Goal: Transaction & Acquisition: Purchase product/service

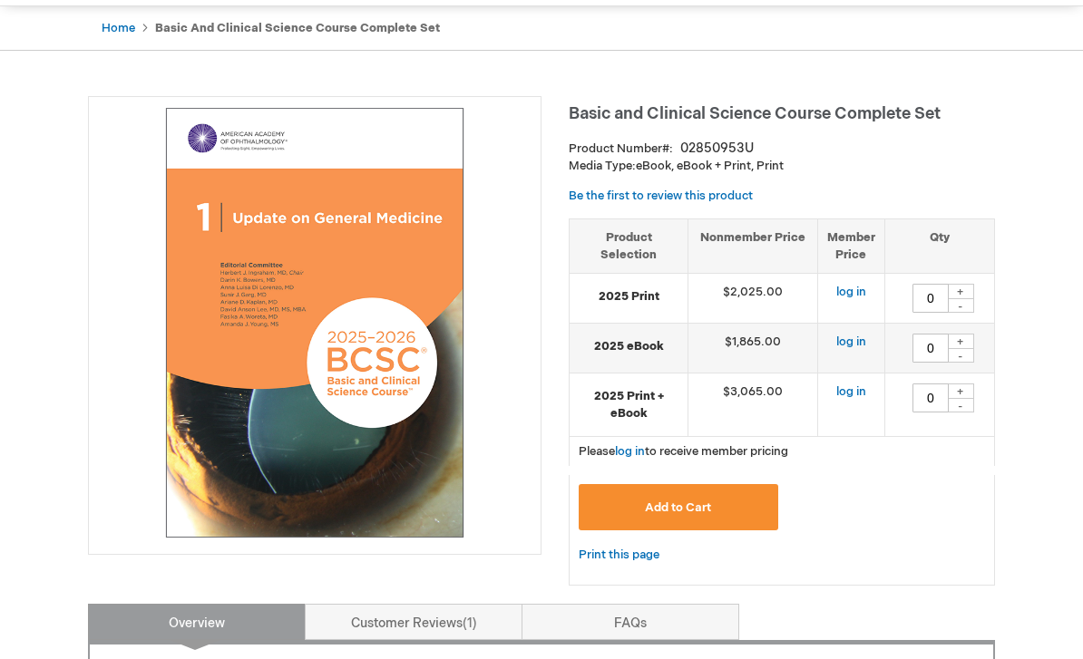
scroll to position [180, 0]
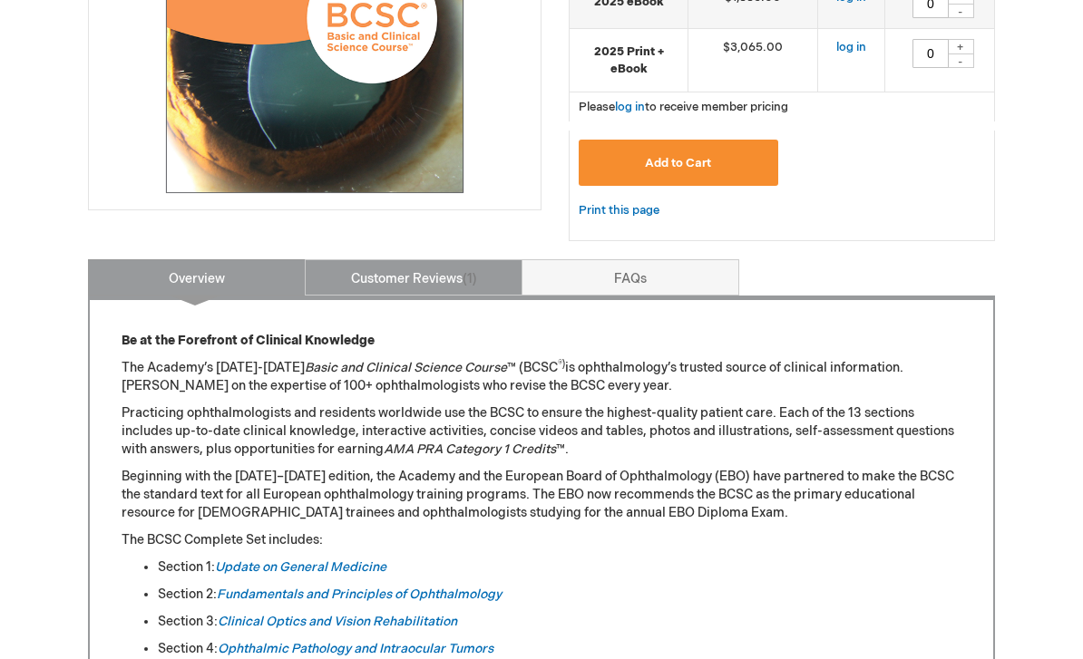
click at [345, 273] on link "Customer Reviews 1" at bounding box center [414, 278] width 218 height 36
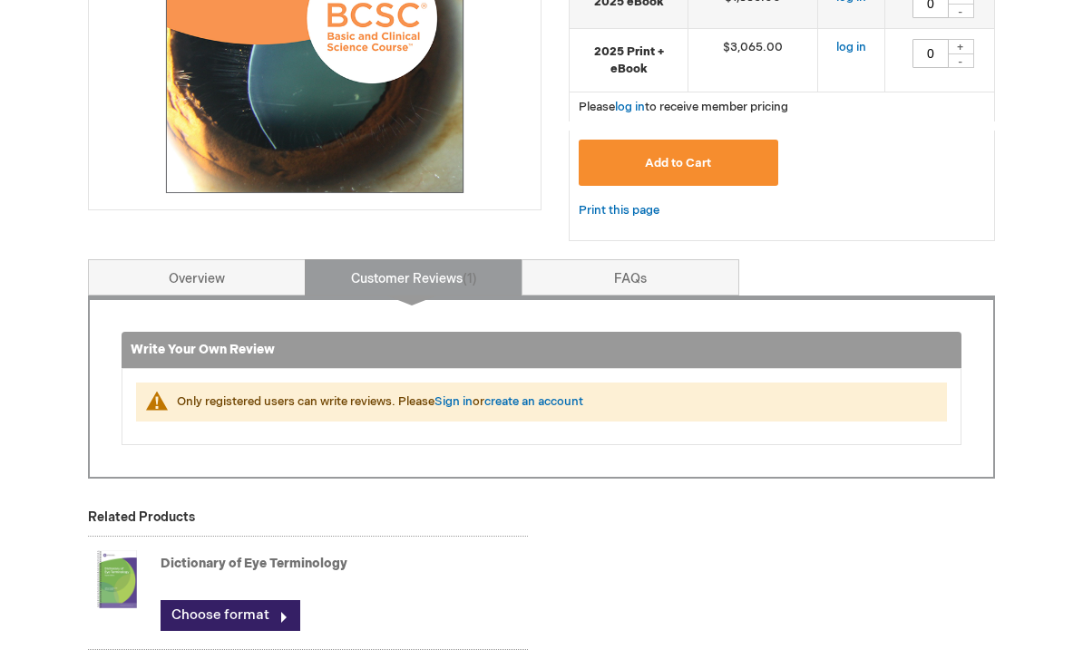
scroll to position [517, 0]
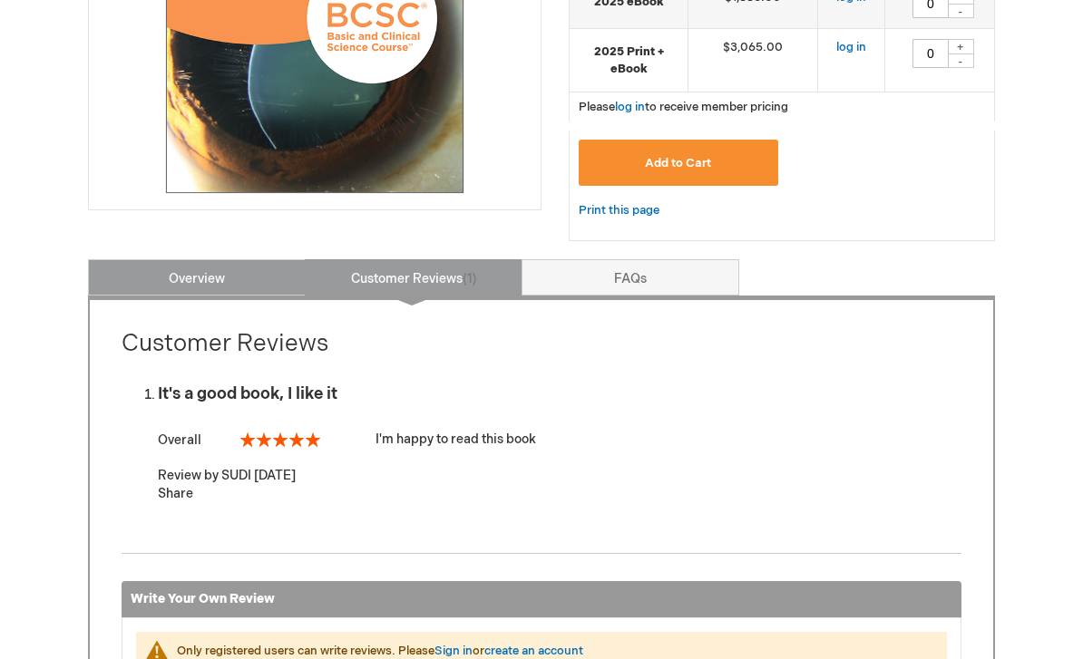
click at [180, 284] on link "Overview" at bounding box center [197, 277] width 218 height 36
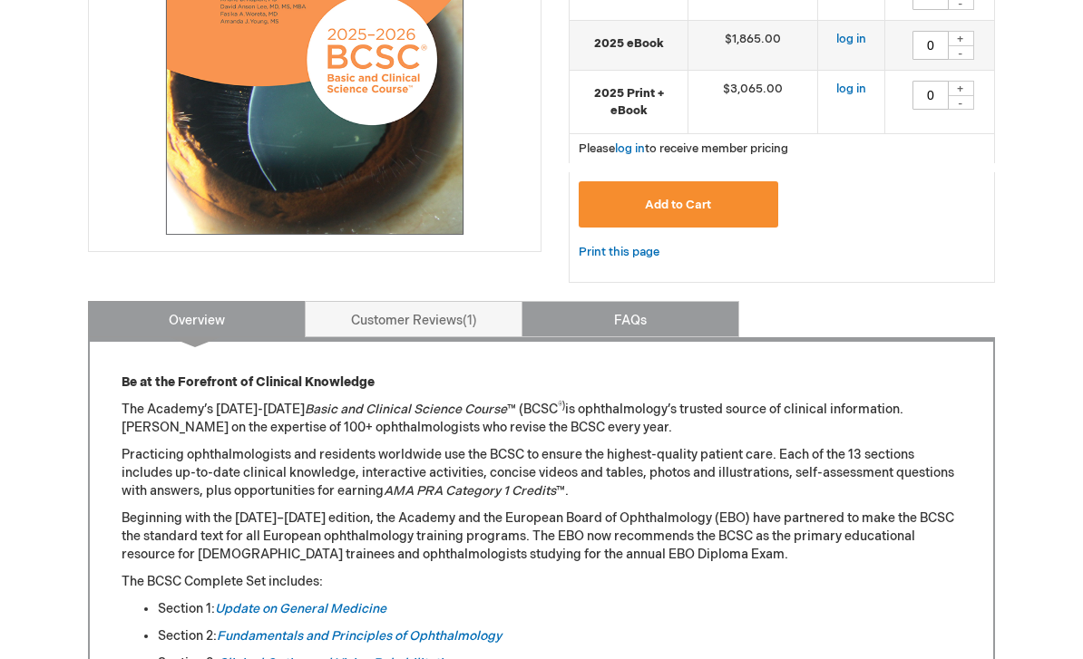
click at [678, 318] on link "FAQs" at bounding box center [630, 320] width 218 height 36
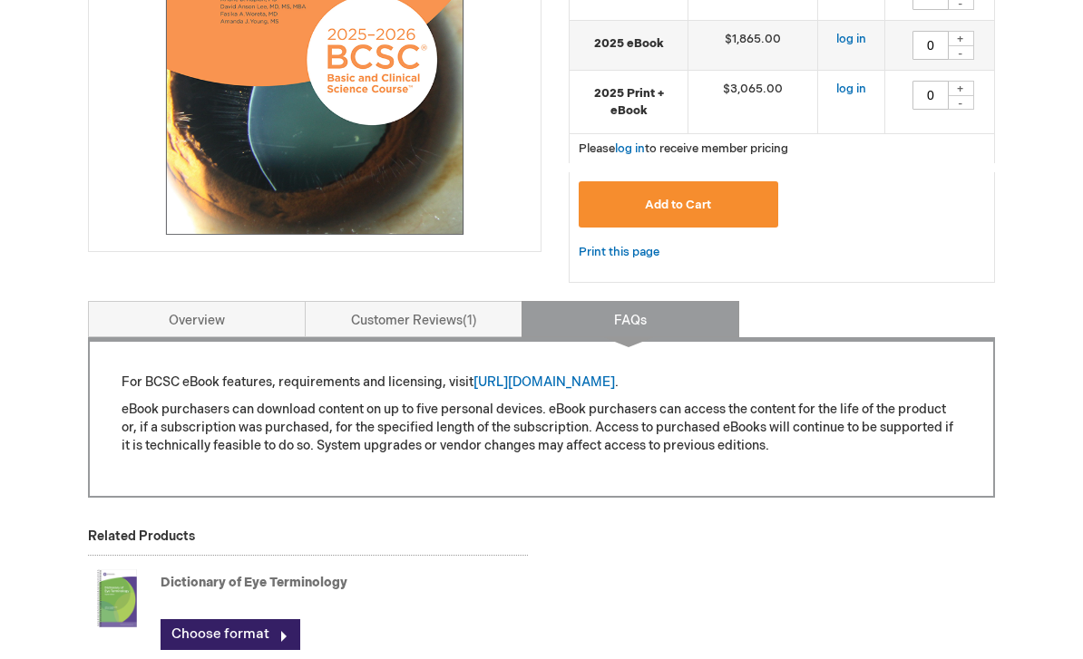
scroll to position [475, 0]
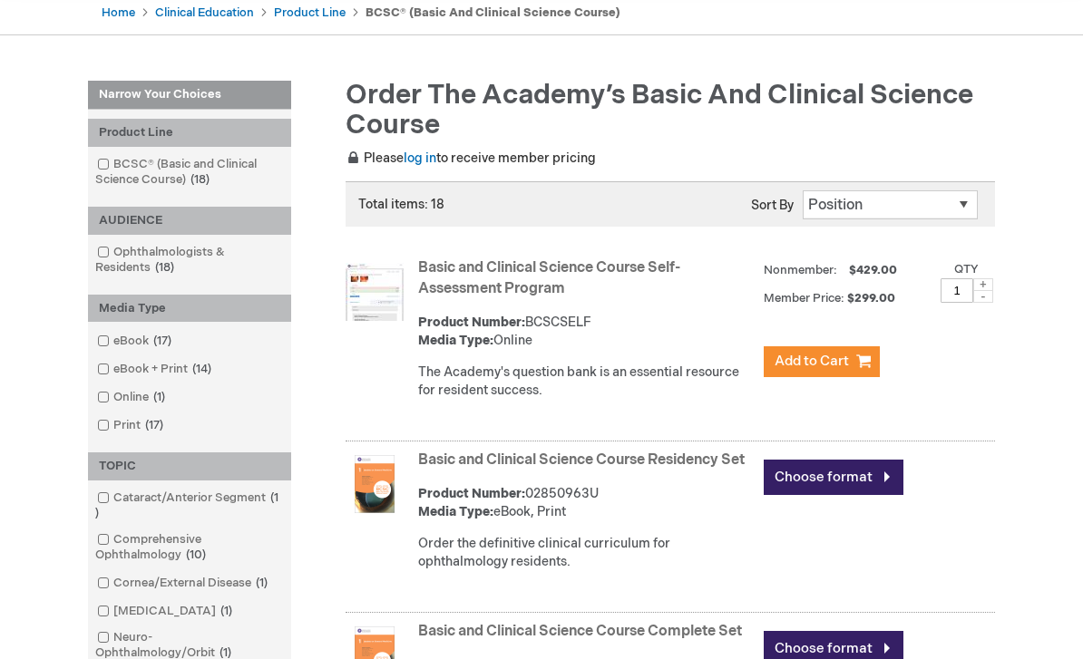
scroll to position [189, 0]
click at [102, 156] on input "checkbox" at bounding box center [96, 162] width 12 height 12
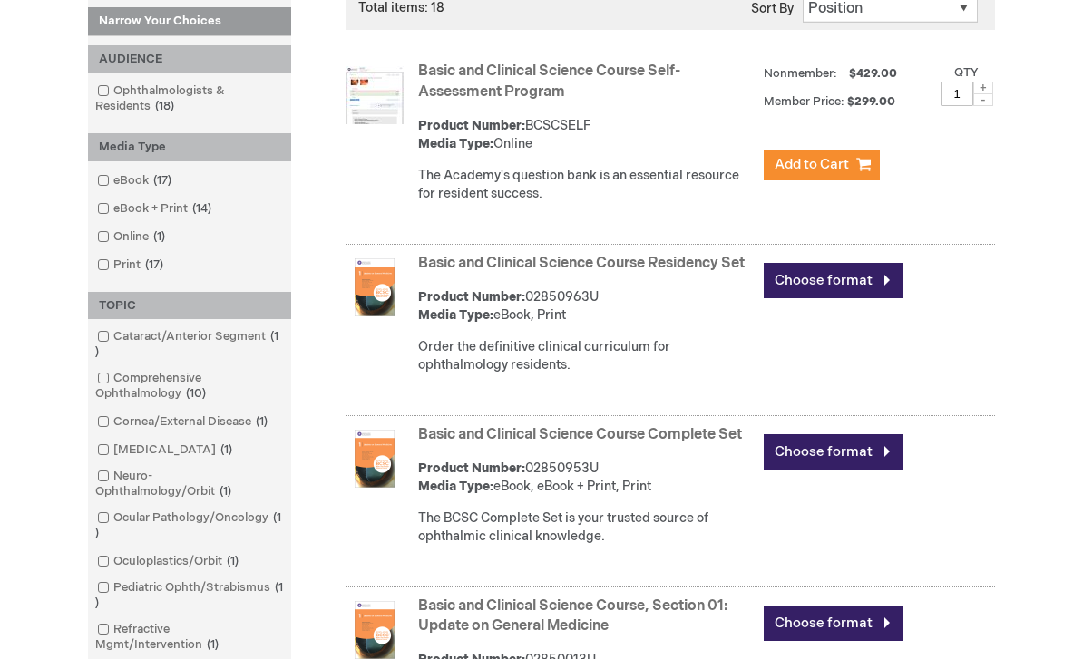
scroll to position [351, 0]
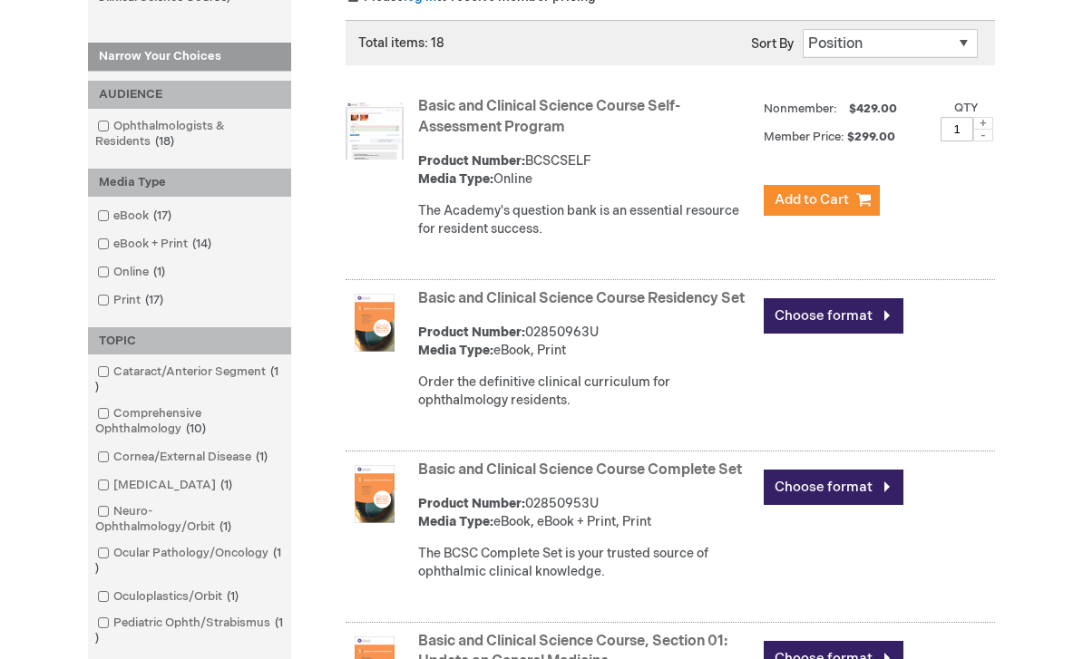
click at [656, 293] on link "Basic and Clinical Science Course Residency Set" at bounding box center [581, 298] width 326 height 17
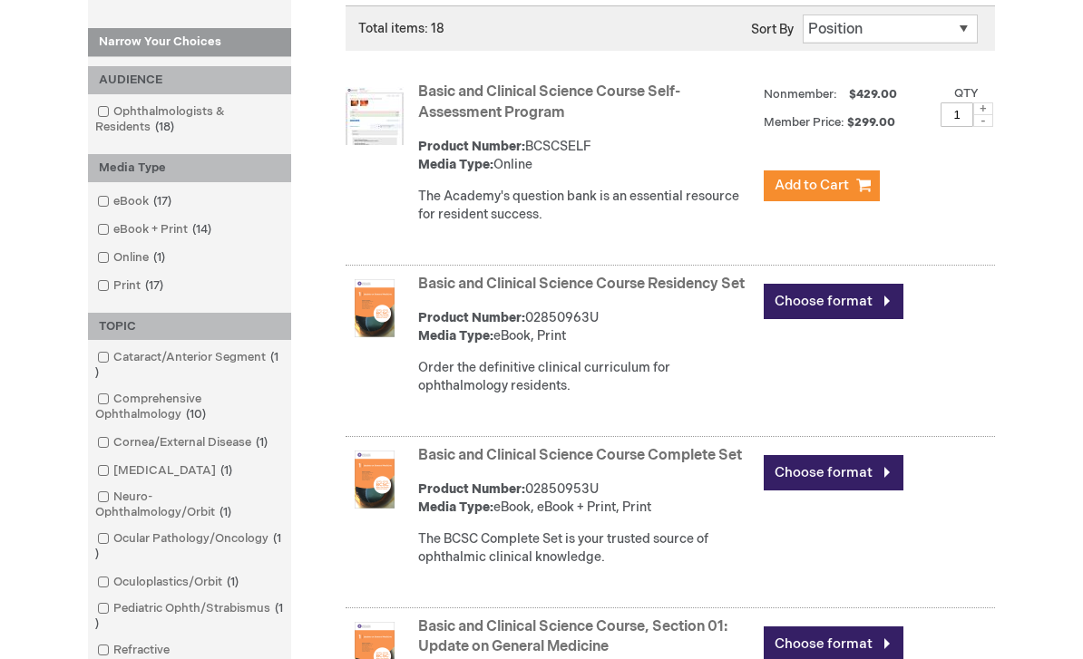
scroll to position [378, 0]
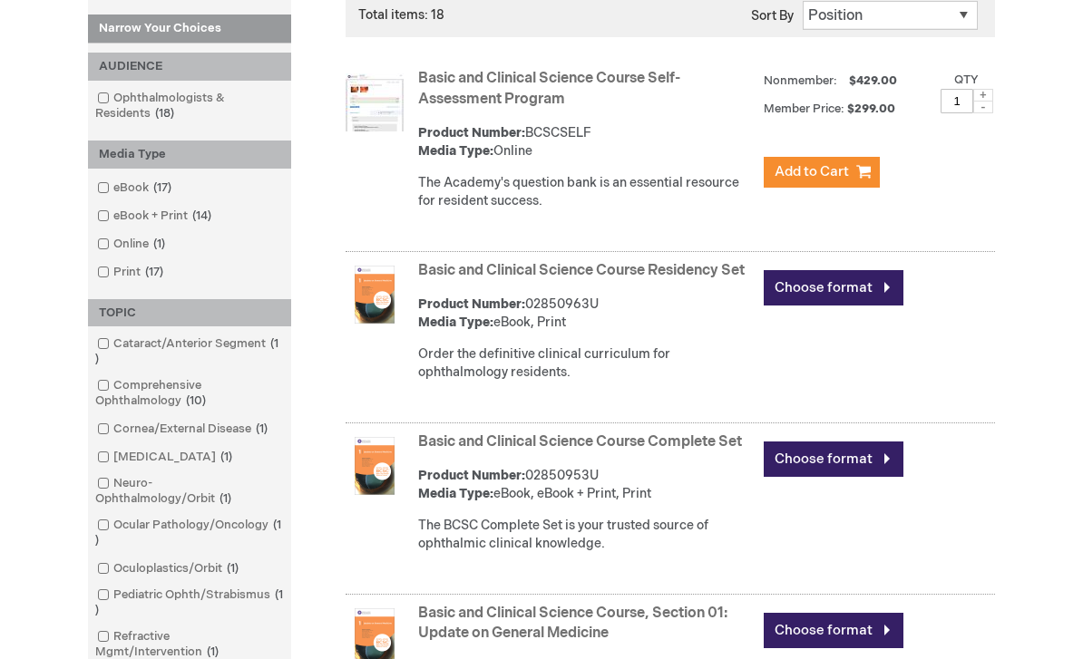
click at [857, 283] on link "Choose format" at bounding box center [833, 288] width 140 height 35
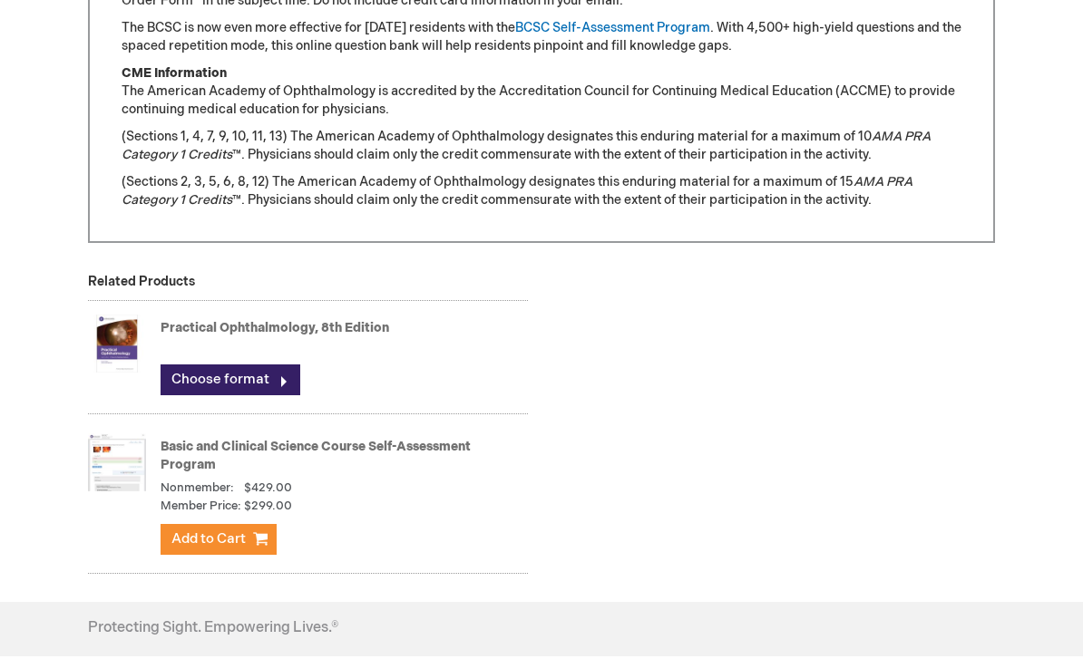
scroll to position [1835, 0]
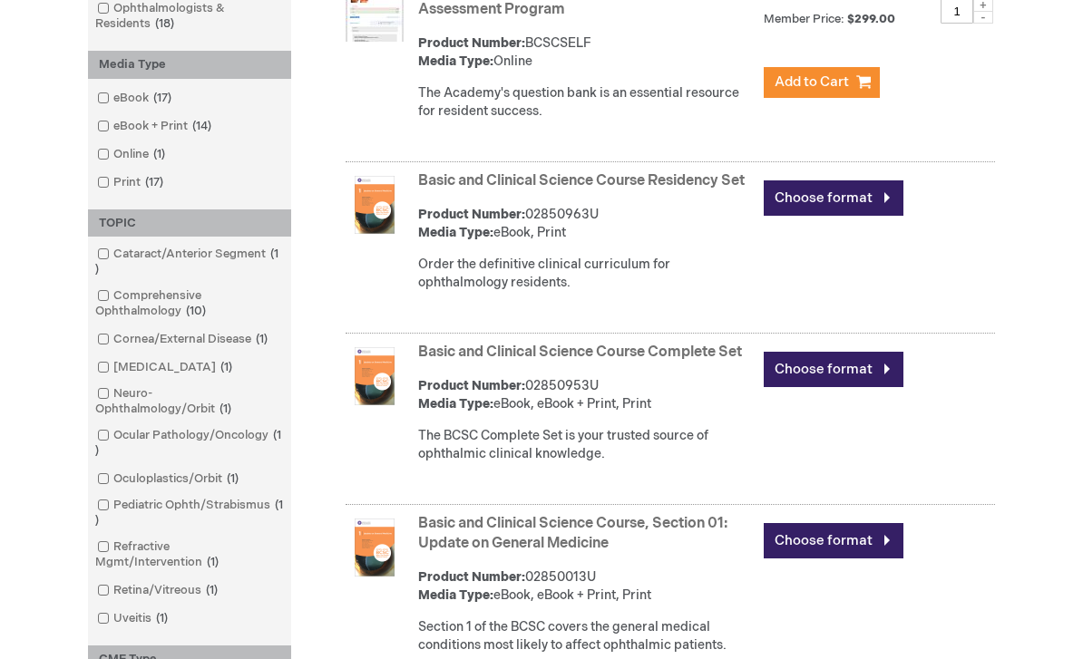
scroll to position [469, 0]
click at [816, 387] on link "Choose format" at bounding box center [833, 369] width 140 height 35
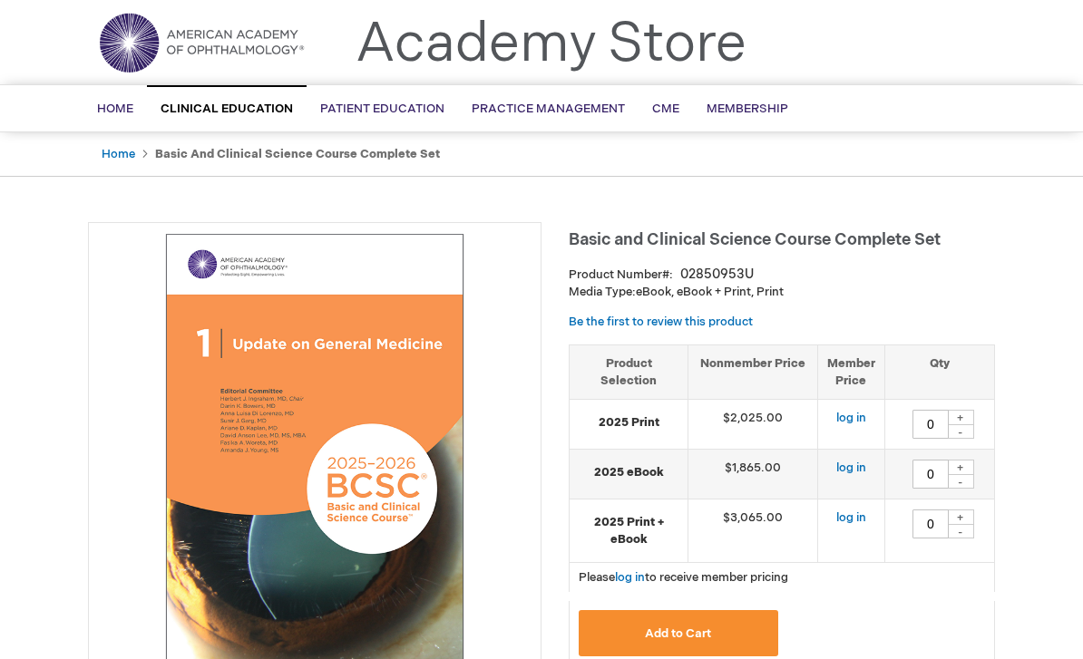
scroll to position [51, 0]
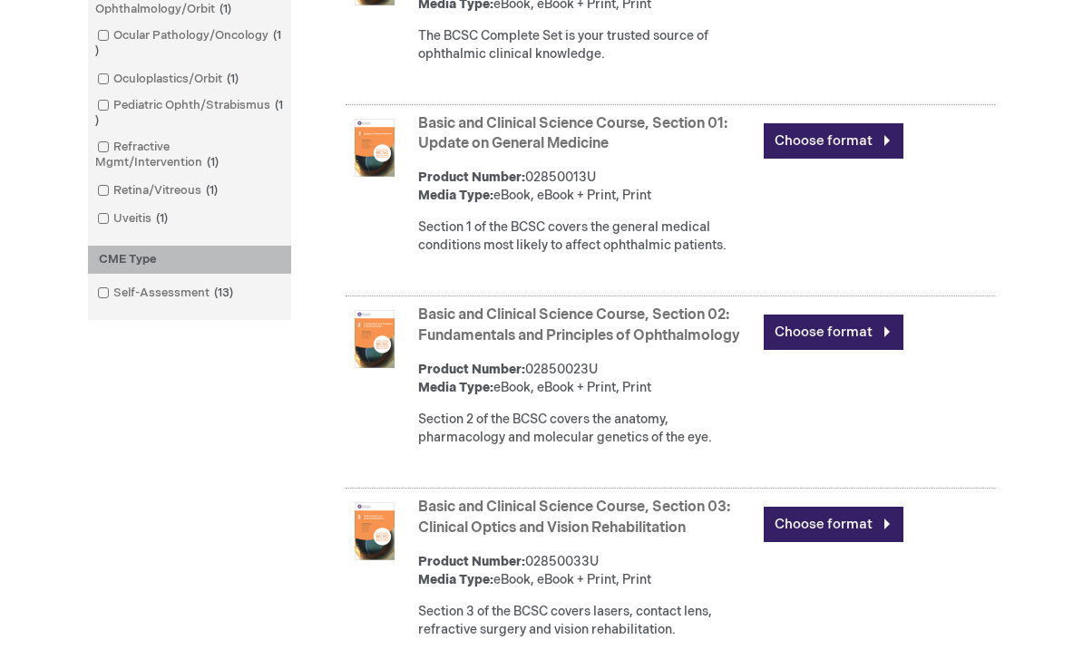
scroll to position [870, 0]
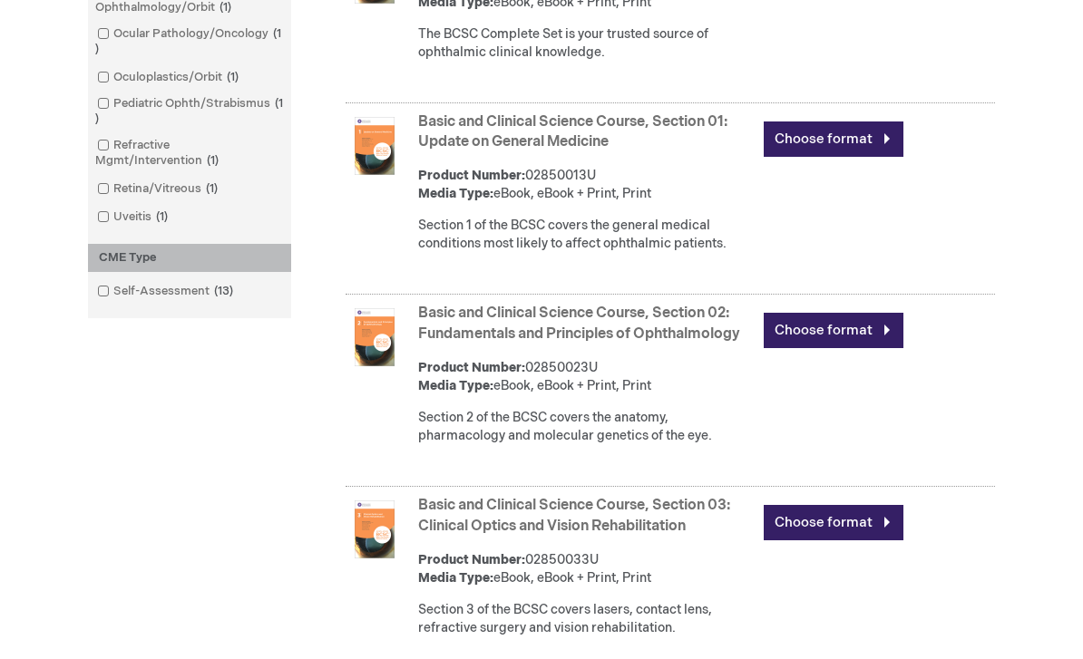
click at [825, 338] on link "Choose format" at bounding box center [833, 330] width 140 height 35
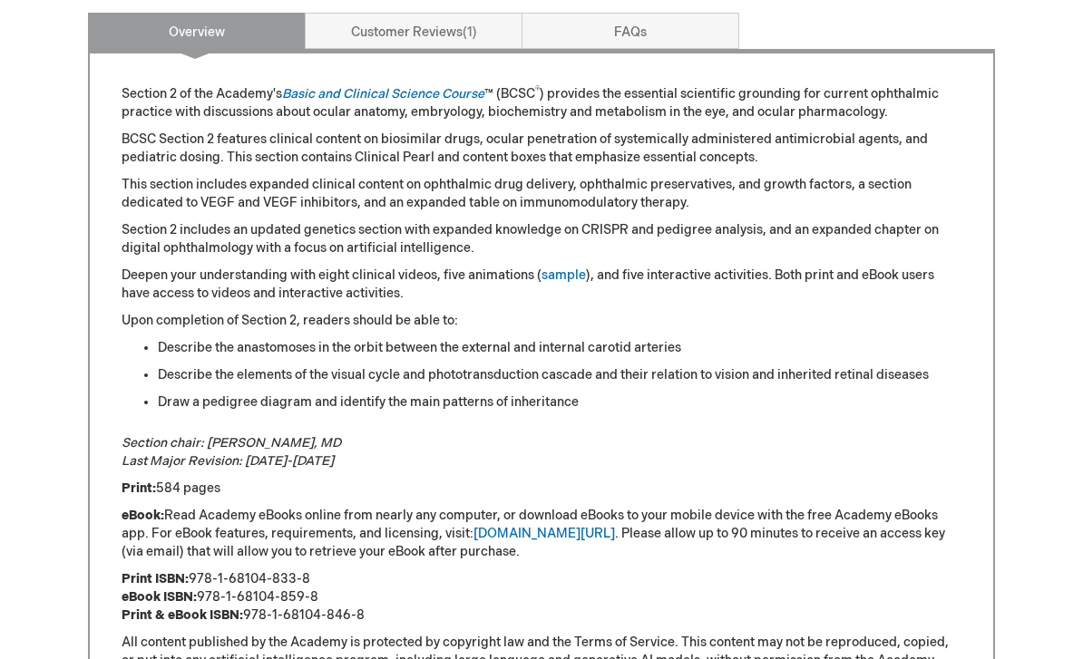
scroll to position [879, 0]
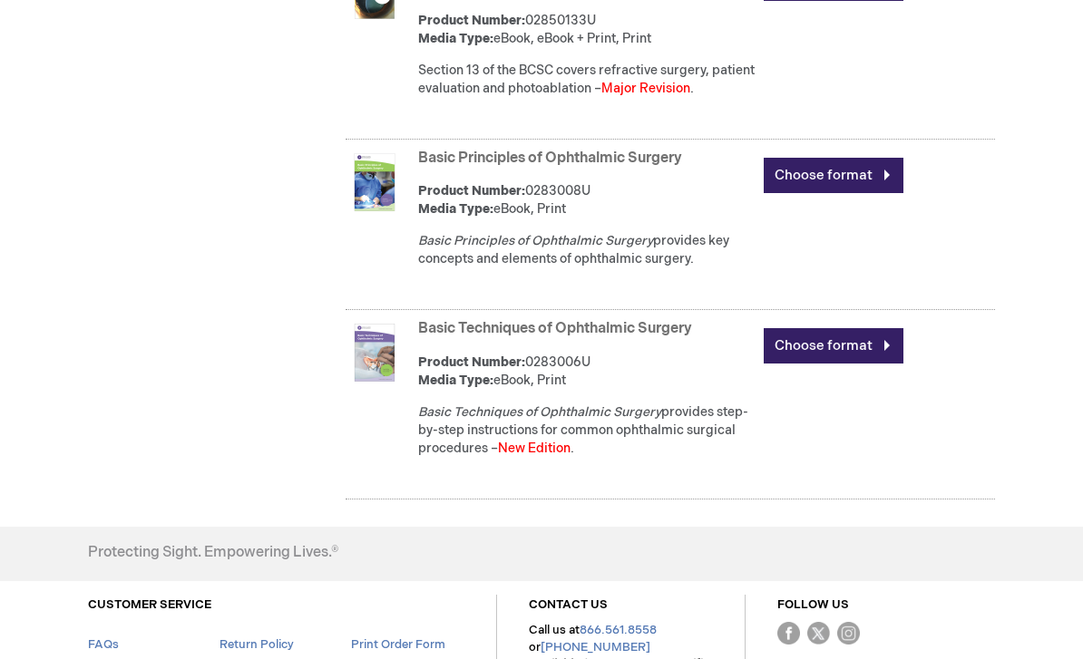
scroll to position [3349, 0]
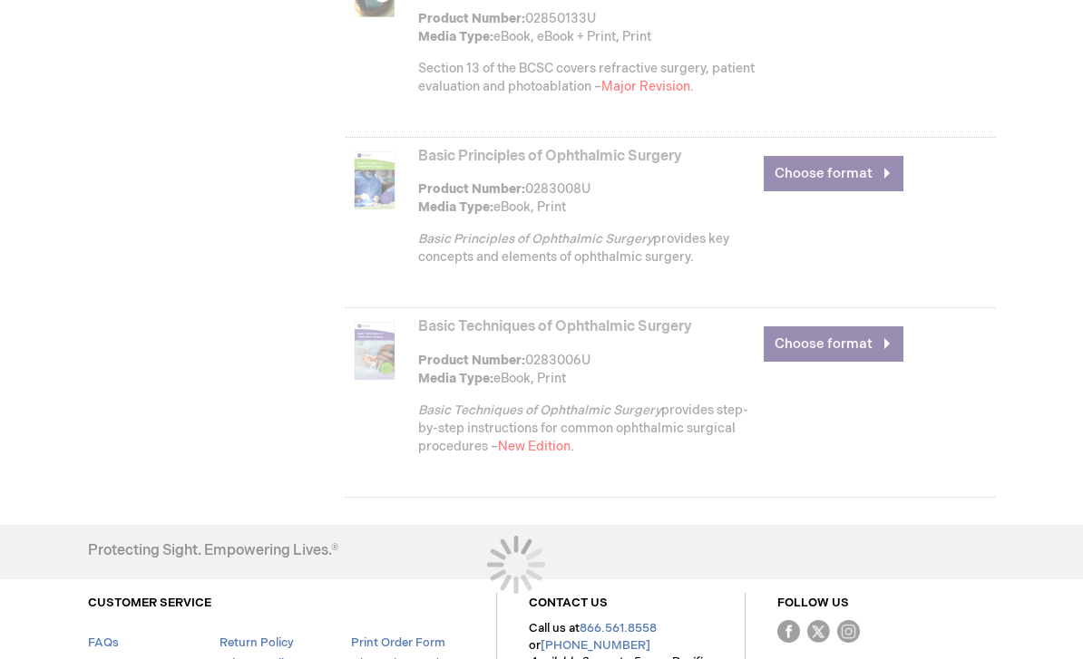
scroll to position [189, 0]
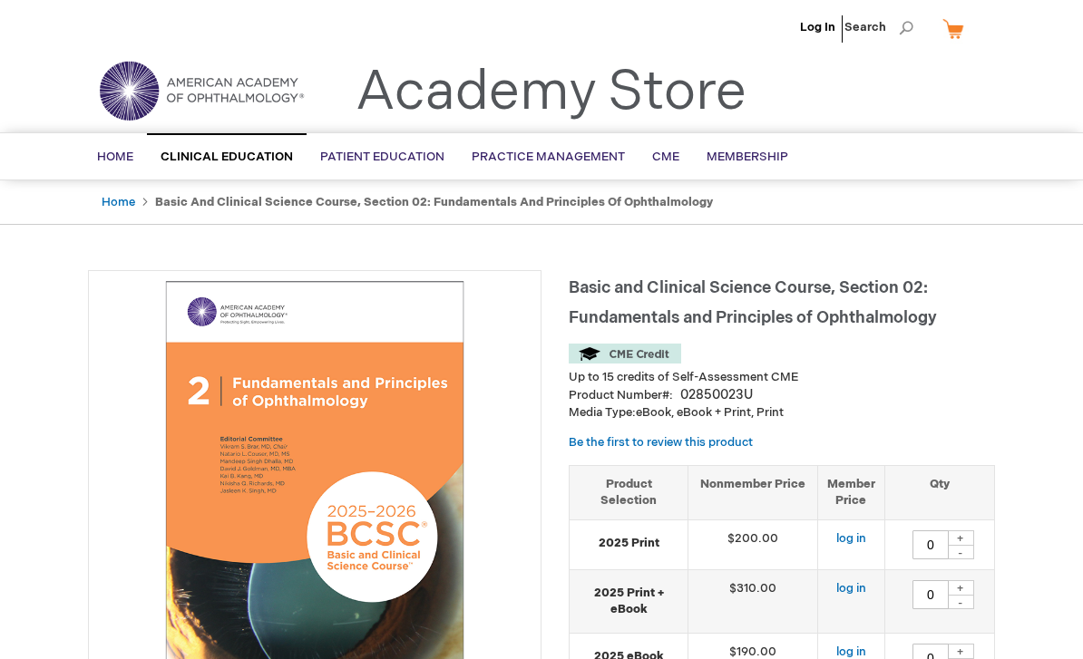
click at [0, 0] on span "BCSC® (Basic and Clinical Science Course)" at bounding box center [0, 0] width 0 height 0
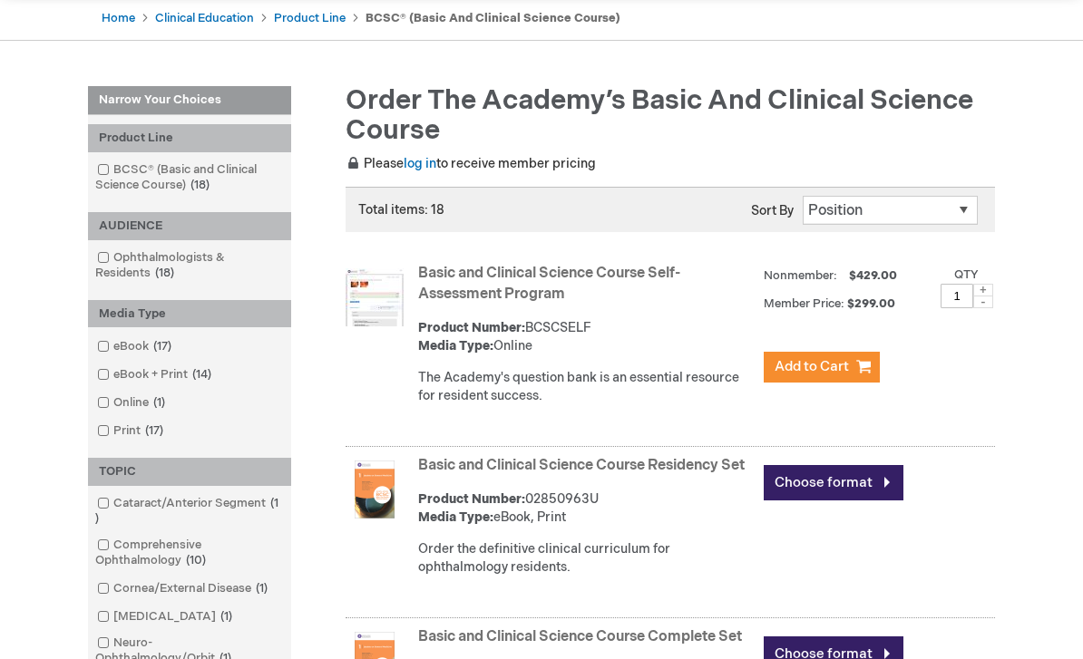
scroll to position [183, 0]
click at [97, 169] on input "checkbox" at bounding box center [96, 168] width 12 height 12
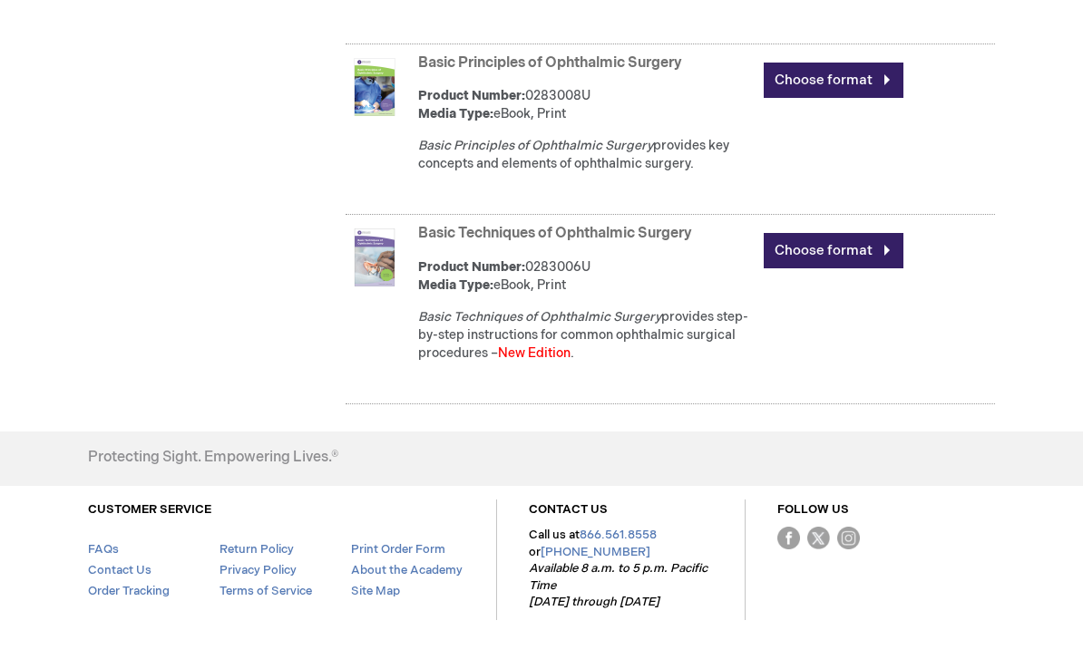
scroll to position [3453, 0]
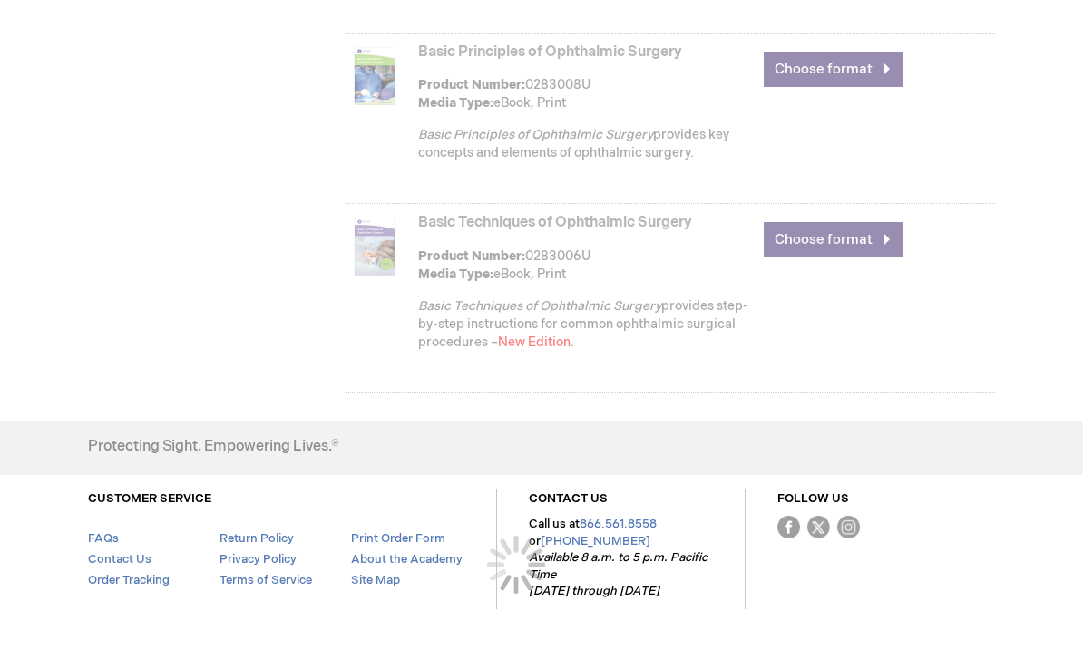
scroll to position [126, 0]
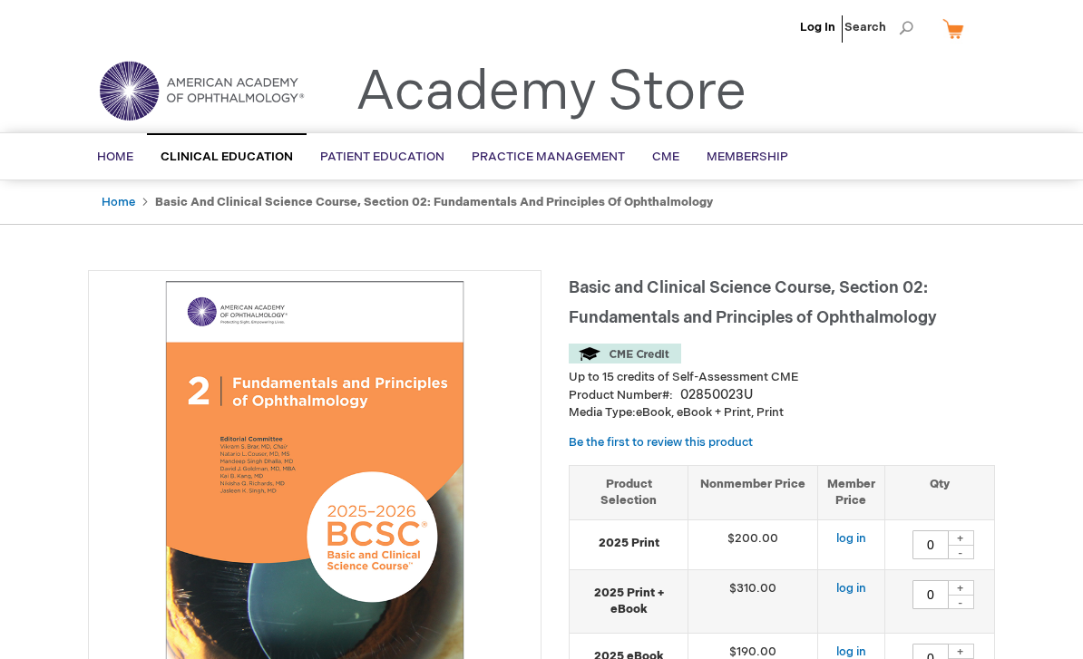
click at [0, 0] on span "eBook" at bounding box center [0, 0] width 0 height 0
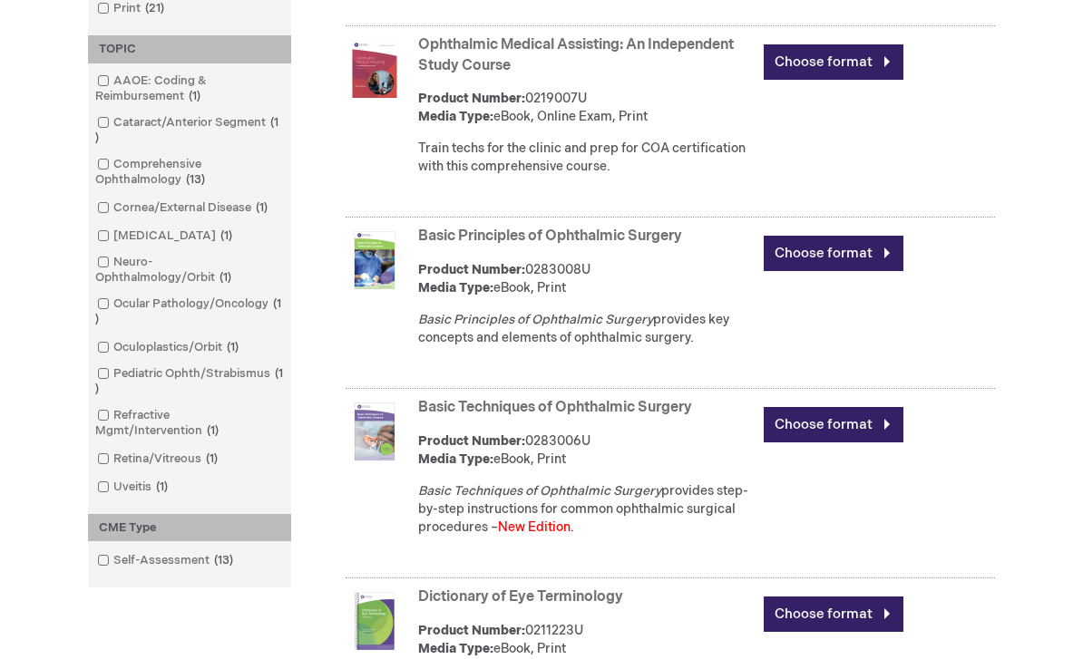
scroll to position [747, 0]
